Goal: Task Accomplishment & Management: Complete application form

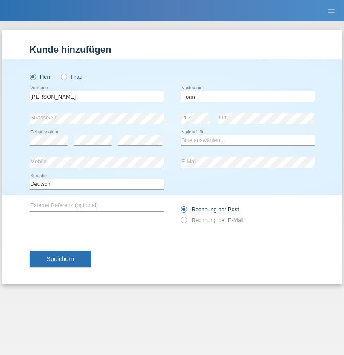
type input "Florin"
select select "RO"
select select "C"
select select "29"
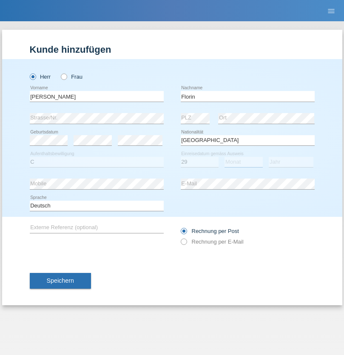
select select "02"
select select "2021"
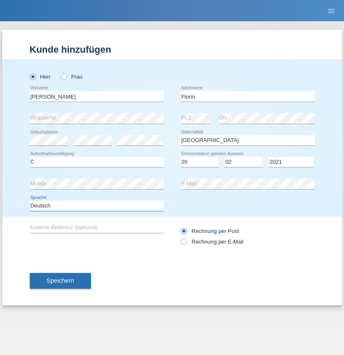
select select "en"
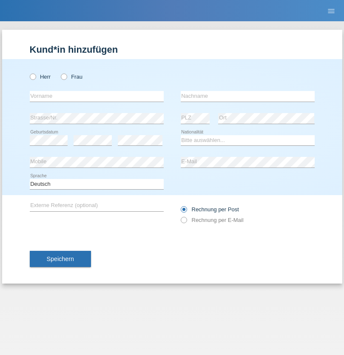
radio input "true"
click at [97, 96] on input "text" at bounding box center [97, 96] width 134 height 11
type input "Ruth"
click at [248, 96] on input "text" at bounding box center [248, 96] width 134 height 11
type input "Krebs"
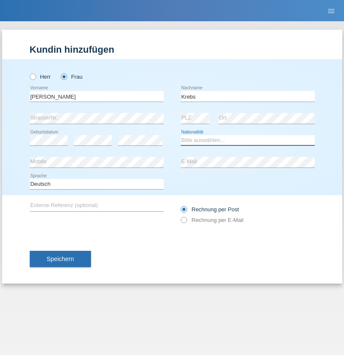
select select "CH"
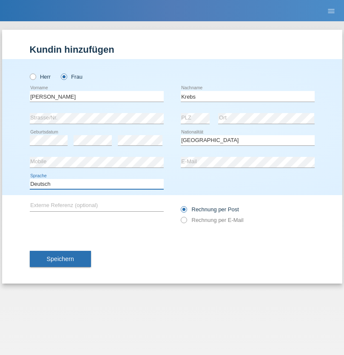
select select "en"
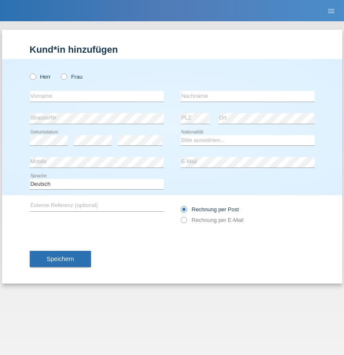
radio input "true"
click at [97, 96] on input "text" at bounding box center [97, 96] width 134 height 11
type input "Qovanaj"
click at [248, 96] on input "text" at bounding box center [248, 96] width 134 height 11
type input "Shaban"
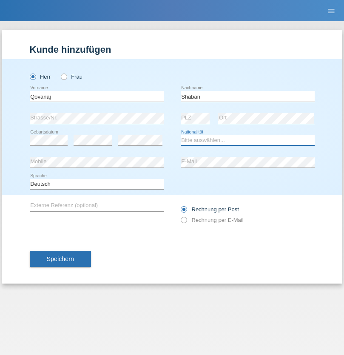
select select "CH"
radio input "true"
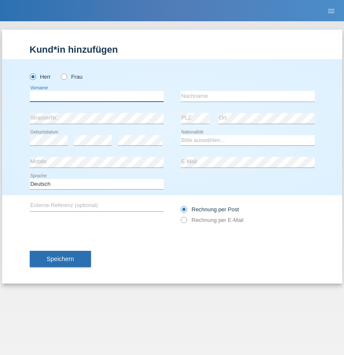
click at [97, 96] on input "text" at bounding box center [97, 96] width 134 height 11
type input "[PERSON_NAME]"
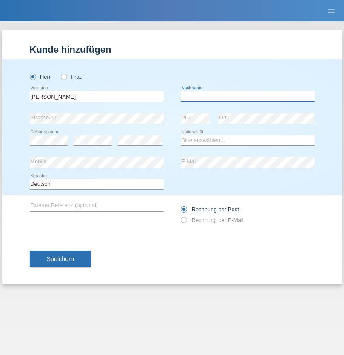
click at [248, 96] on input "text" at bounding box center [248, 96] width 134 height 11
type input "Weinlein"
select select "CH"
radio input "true"
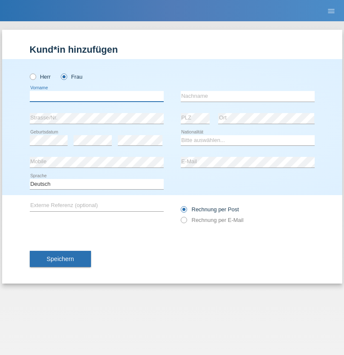
click at [97, 96] on input "text" at bounding box center [97, 96] width 134 height 11
type input "Jashari lmeri"
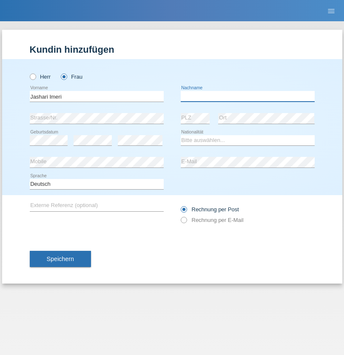
click at [248, 96] on input "text" at bounding box center [248, 96] width 134 height 11
type input "Rabije"
select select "CH"
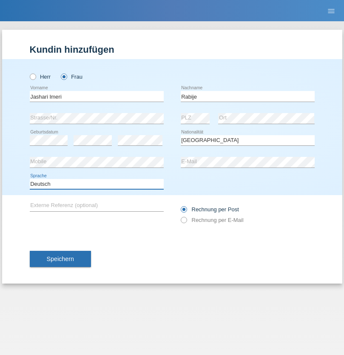
select select "en"
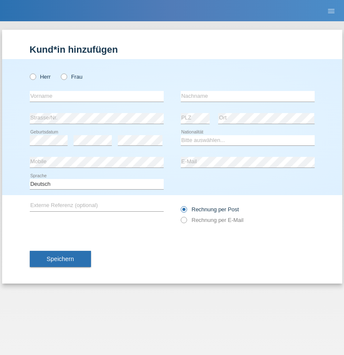
radio input "true"
click at [97, 96] on input "text" at bounding box center [97, 96] width 134 height 11
type input "firat"
click at [248, 96] on input "text" at bounding box center [248, 96] width 134 height 11
type input "kara"
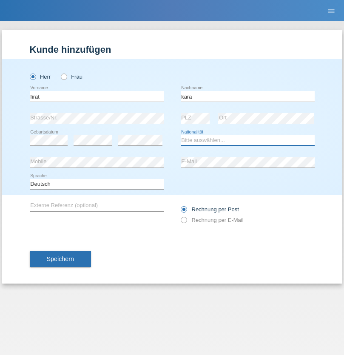
select select "CH"
radio input "true"
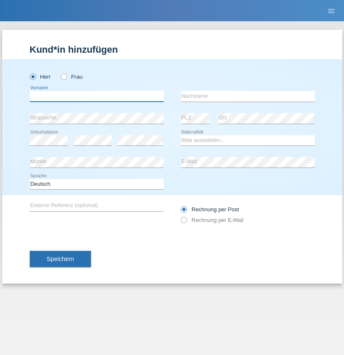
click at [97, 96] on input "text" at bounding box center [97, 96] width 134 height 11
type input "Gigov"
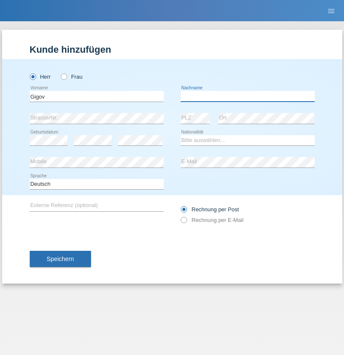
click at [248, 96] on input "text" at bounding box center [248, 96] width 134 height 11
type input "Zhan"
select select "BG"
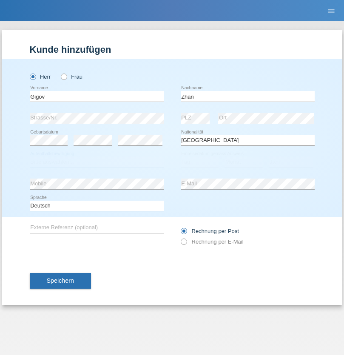
select select "C"
select select "23"
select select "10"
select select "2021"
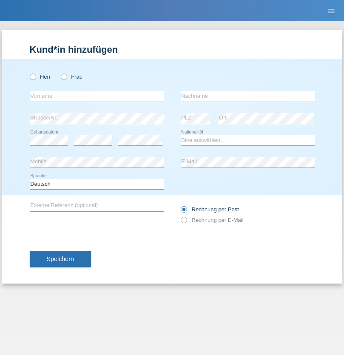
radio input "true"
click at [97, 96] on input "text" at bounding box center [97, 96] width 134 height 11
type input "Amand"
click at [248, 96] on input "text" at bounding box center [248, 96] width 134 height 11
type input "Pires"
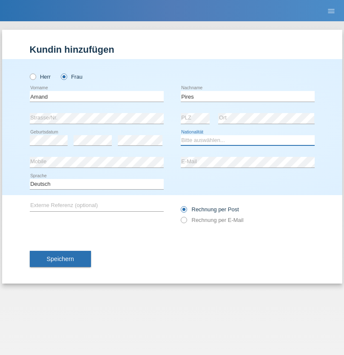
select select "CH"
radio input "true"
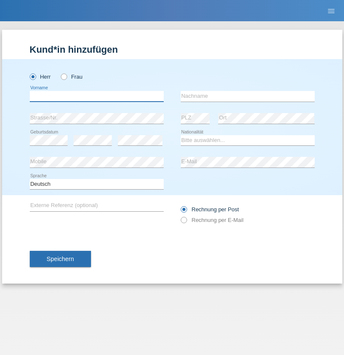
click at [97, 96] on input "text" at bounding box center [97, 96] width 134 height 11
type input "Anwar"
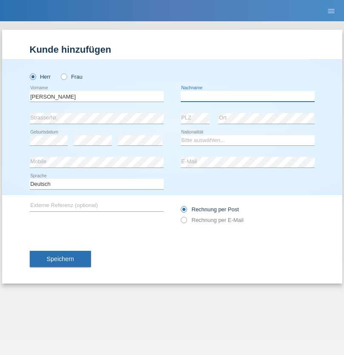
click at [248, 96] on input "text" at bounding box center [248, 96] width 134 height 11
type input "Saidi"
select select "CH"
radio input "true"
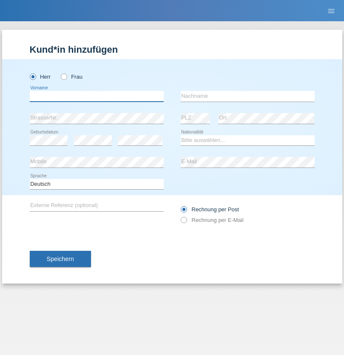
click at [97, 96] on input "text" at bounding box center [97, 96] width 134 height 11
type input "Matusa"
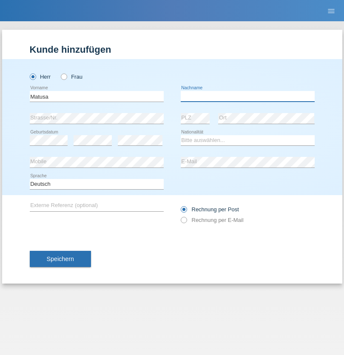
click at [248, 96] on input "text" at bounding box center [248, 96] width 134 height 11
type input "Marian valentin"
select select "OM"
select select "C"
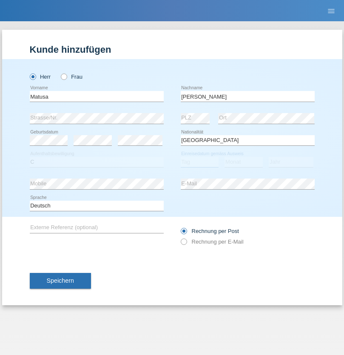
select select "01"
select select "06"
select select "2016"
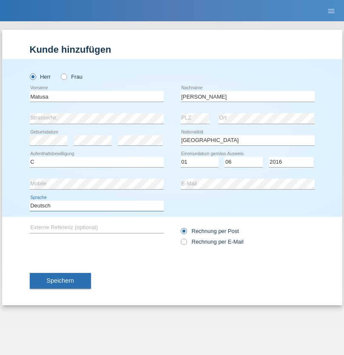
select select "en"
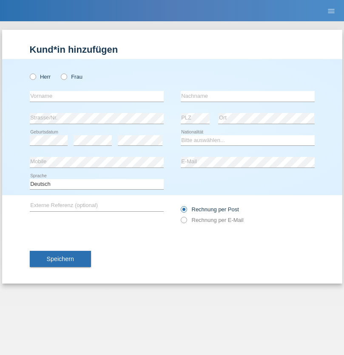
radio input "true"
click at [97, 96] on input "text" at bounding box center [97, 96] width 134 height 11
type input "[PERSON_NAME]"
click at [248, 96] on input "text" at bounding box center [248, 96] width 134 height 11
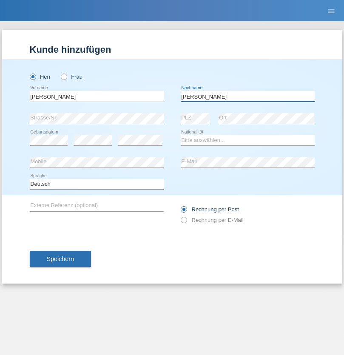
type input "[PERSON_NAME]"
select select "PT"
select select "C"
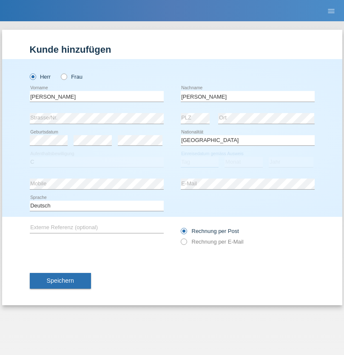
select select "23"
select select "08"
select select "2021"
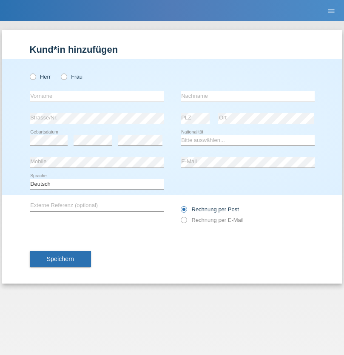
radio input "true"
click at [97, 96] on input "text" at bounding box center [97, 96] width 134 height 11
type input "Luca"
click at [248, 96] on input "text" at bounding box center [248, 96] width 134 height 11
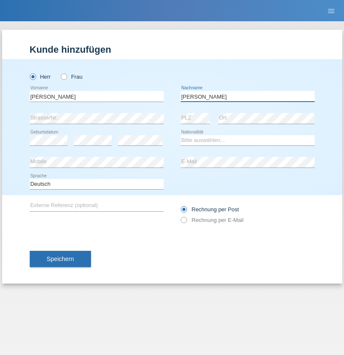
type input "Meier"
select select "CH"
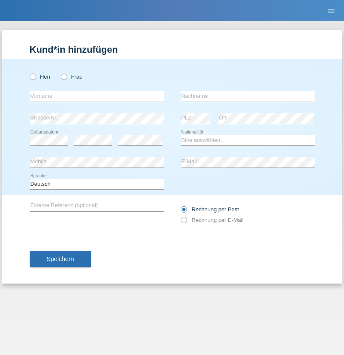
radio input "true"
click at [97, 96] on input "text" at bounding box center [97, 96] width 134 height 11
type input "Szilvia"
click at [248, 96] on input "text" at bounding box center [248, 96] width 134 height 11
type input "Olakh"
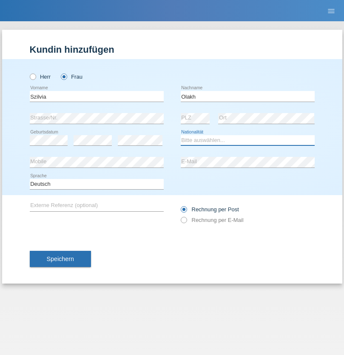
select select "UA"
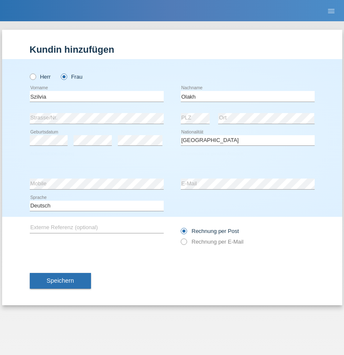
select select "C"
select select "15"
select select "09"
select select "2021"
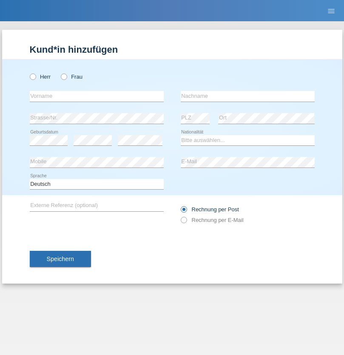
radio input "true"
click at [97, 96] on input "text" at bounding box center [97, 96] width 134 height 11
type input "Asrit"
click at [248, 96] on input "text" at bounding box center [248, 96] width 134 height 11
type input "Kupa"
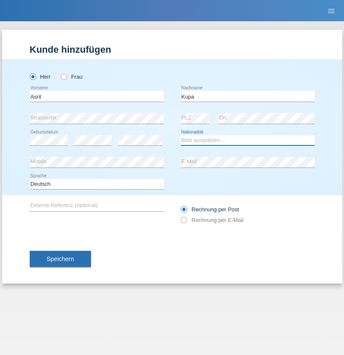
select select "MK"
select select "C"
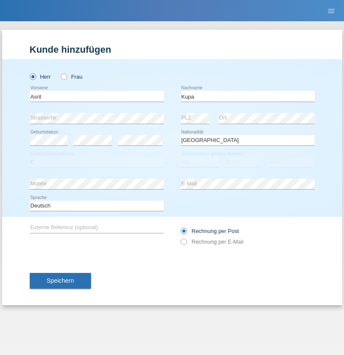
select select "27"
select select "05"
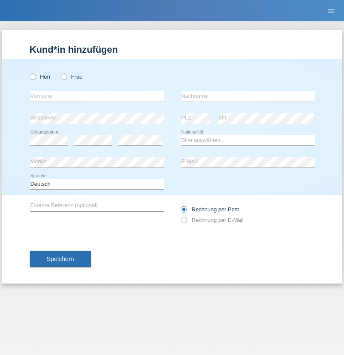
radio input "true"
click at [97, 96] on input "text" at bounding box center [97, 96] width 134 height 11
type input "[PERSON_NAME]"
click at [248, 96] on input "text" at bounding box center [248, 96] width 134 height 11
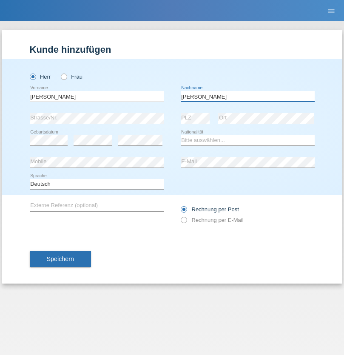
type input "[PERSON_NAME]"
select select "SY"
select select "C"
select select "15"
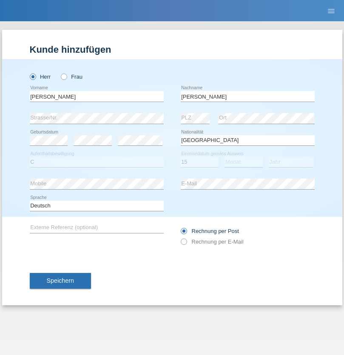
select select "09"
select select "2021"
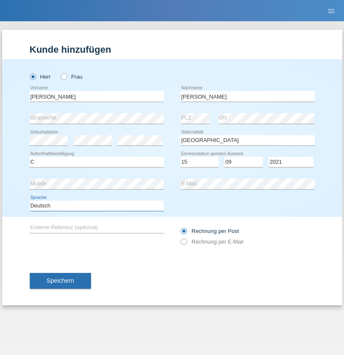
select select "en"
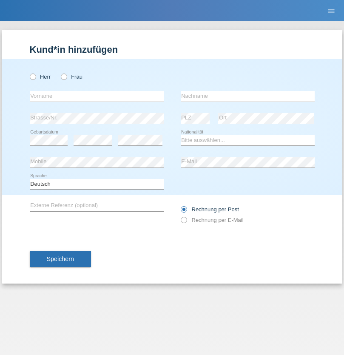
radio input "true"
select select "CH"
radio input "true"
click at [97, 96] on input "text" at bounding box center [97, 96] width 134 height 11
type input "[PERSON_NAME]"
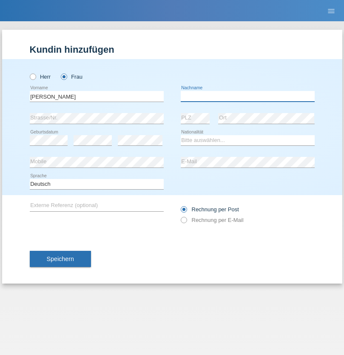
click at [248, 96] on input "text" at bounding box center [248, 96] width 134 height 11
type input "Bacic"
select select "CH"
